Goal: Navigation & Orientation: Find specific page/section

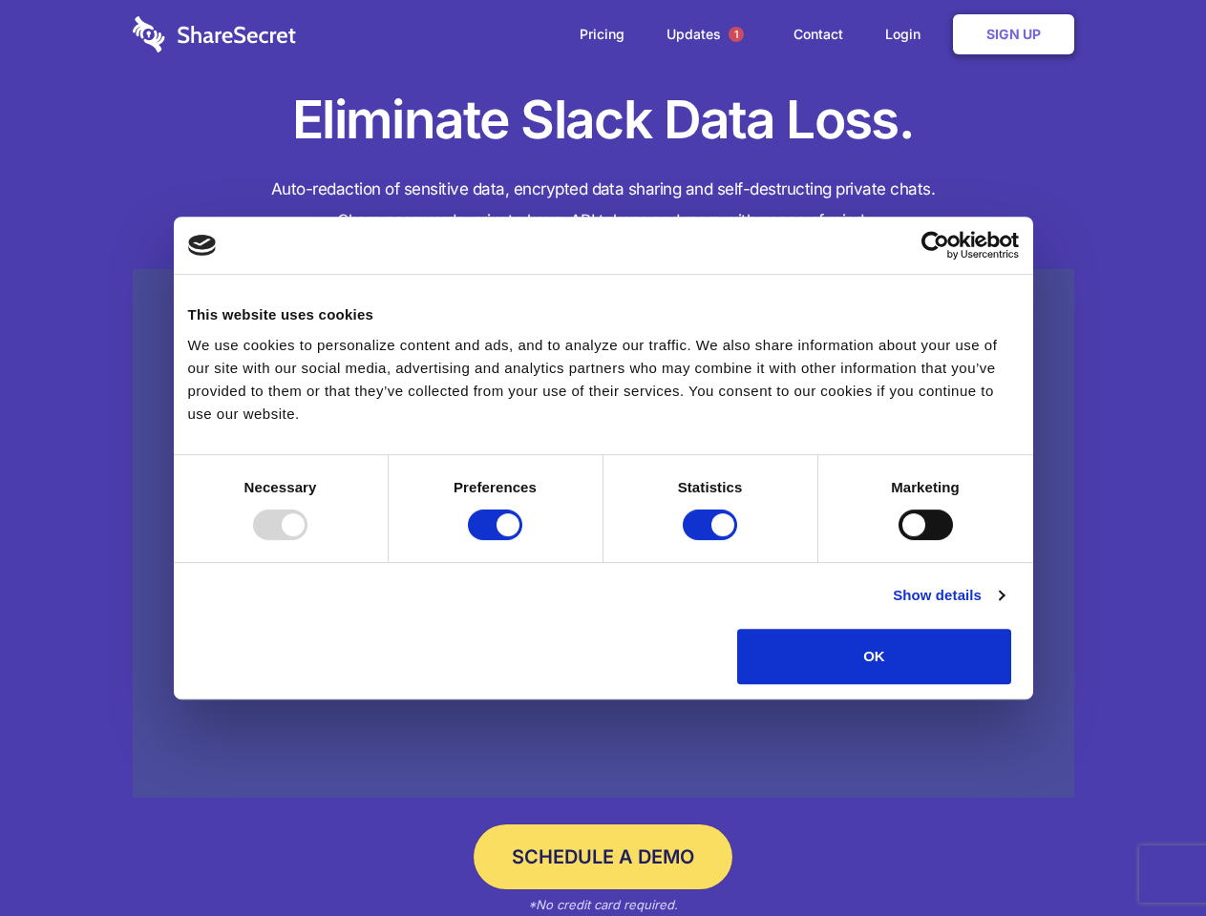
click at [307, 540] on div at bounding box center [280, 525] width 54 height 31
click at [522, 540] on input "Preferences" at bounding box center [495, 525] width 54 height 31
checkbox input "false"
click at [712, 540] on input "Statistics" at bounding box center [709, 525] width 54 height 31
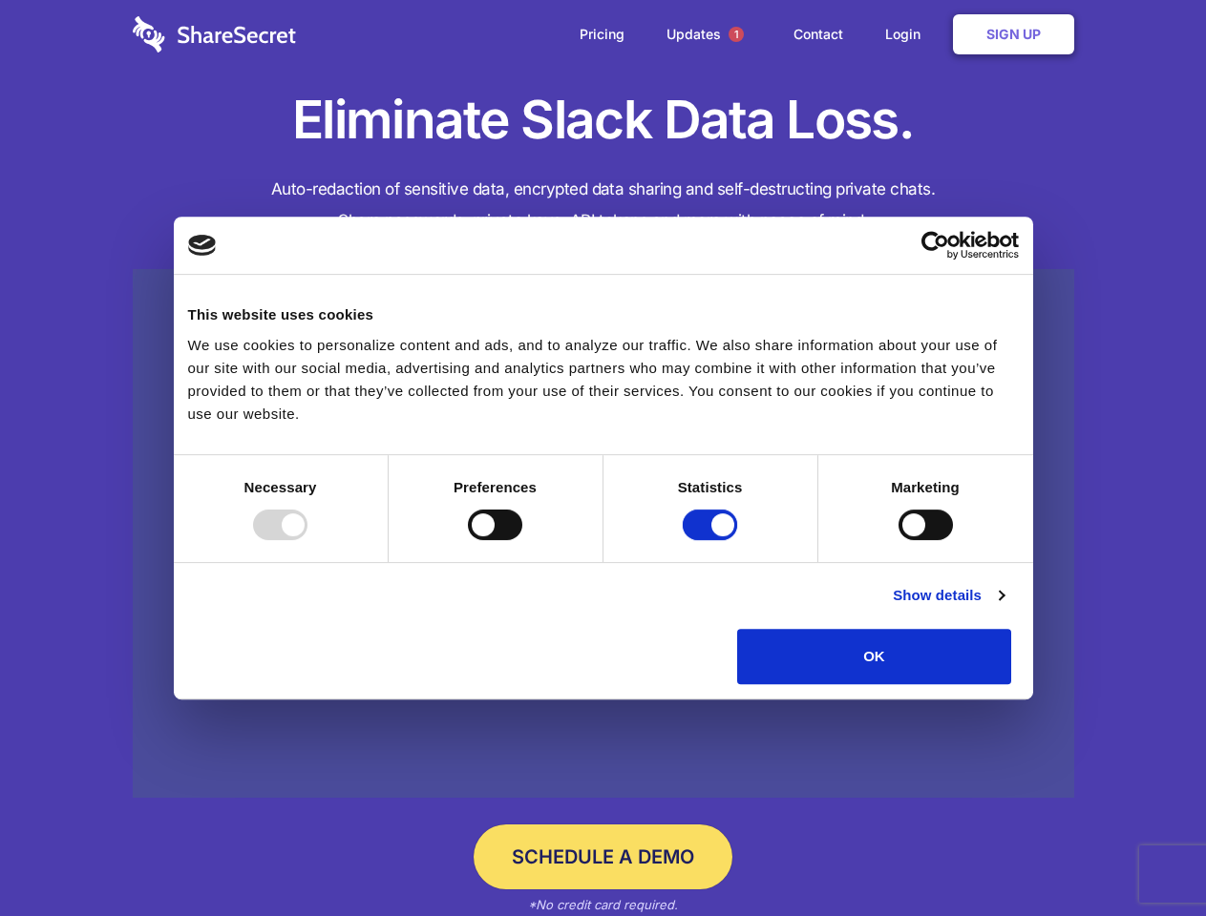
checkbox input "false"
click at [898, 540] on input "Marketing" at bounding box center [925, 525] width 54 height 31
checkbox input "true"
click at [1003, 607] on link "Show details" at bounding box center [947, 595] width 111 height 23
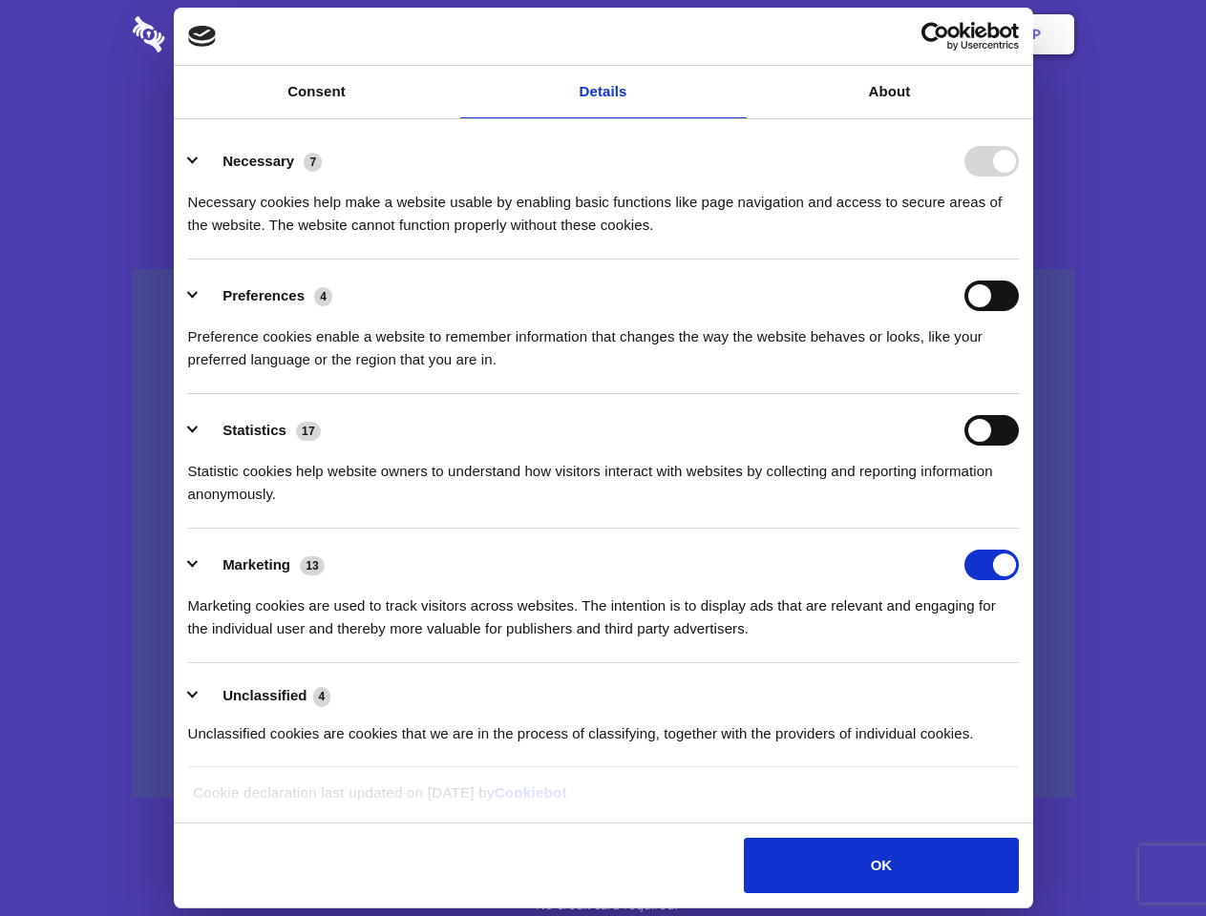
click at [1018, 260] on li "Necessary 7 Necessary cookies help make a website usable by enabling basic func…" at bounding box center [603, 192] width 830 height 135
click at [735, 34] on span "1" at bounding box center [735, 34] width 15 height 15
